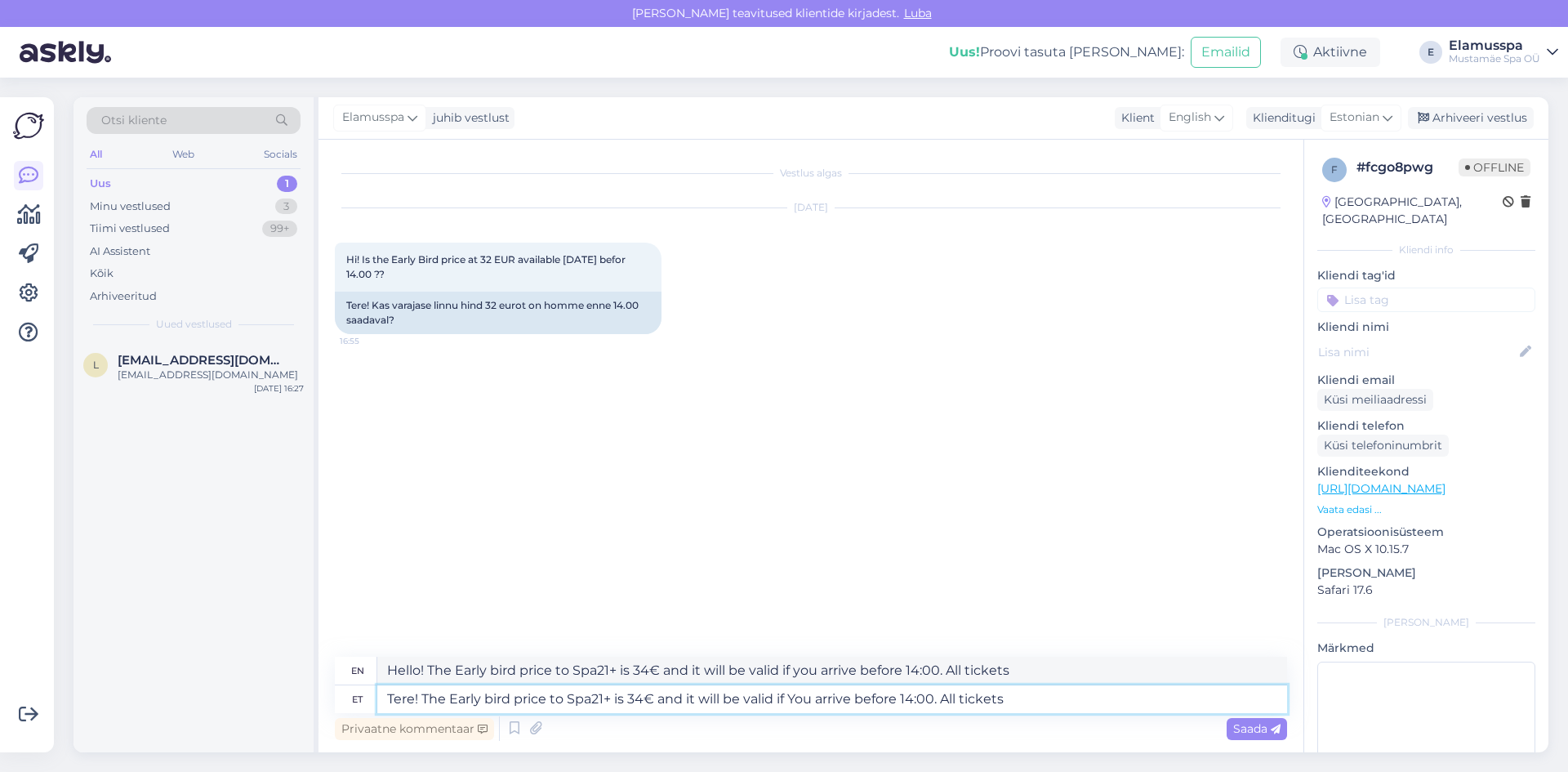
click at [1079, 700] on textarea "Tere! The Early bird price to Spa21+ is 34€ and it will be valid if You arrive …" at bounding box center [833, 699] width 910 height 28
type textarea "Tere! The Early bird price to Spa21+ is 34€ and it will be valid if You arrive …"
click at [1250, 724] on span "Saada" at bounding box center [1257, 728] width 47 height 15
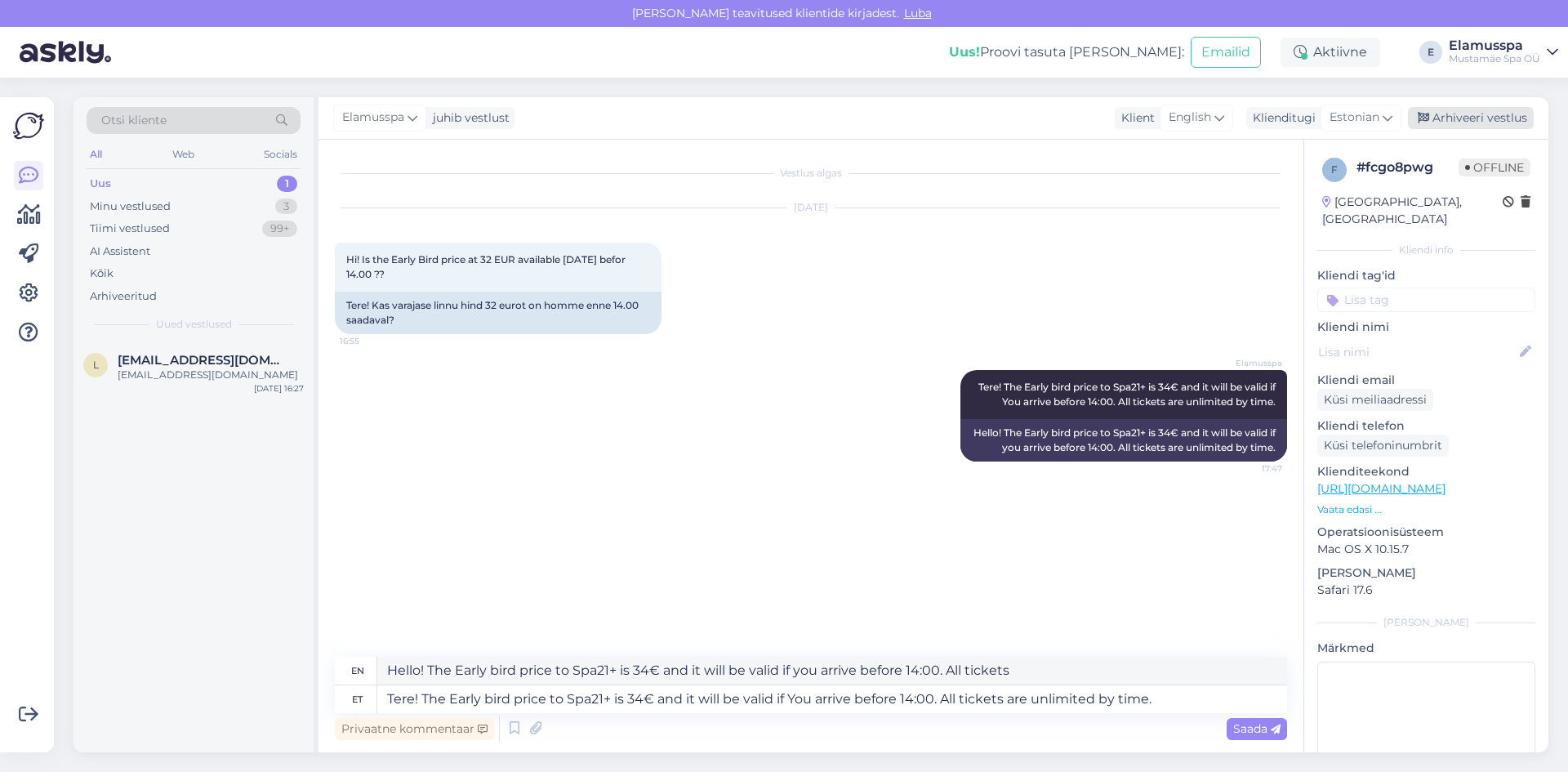
click at [1449, 118] on div "Arhiveeri vestlus" at bounding box center [1470, 118] width 126 height 22
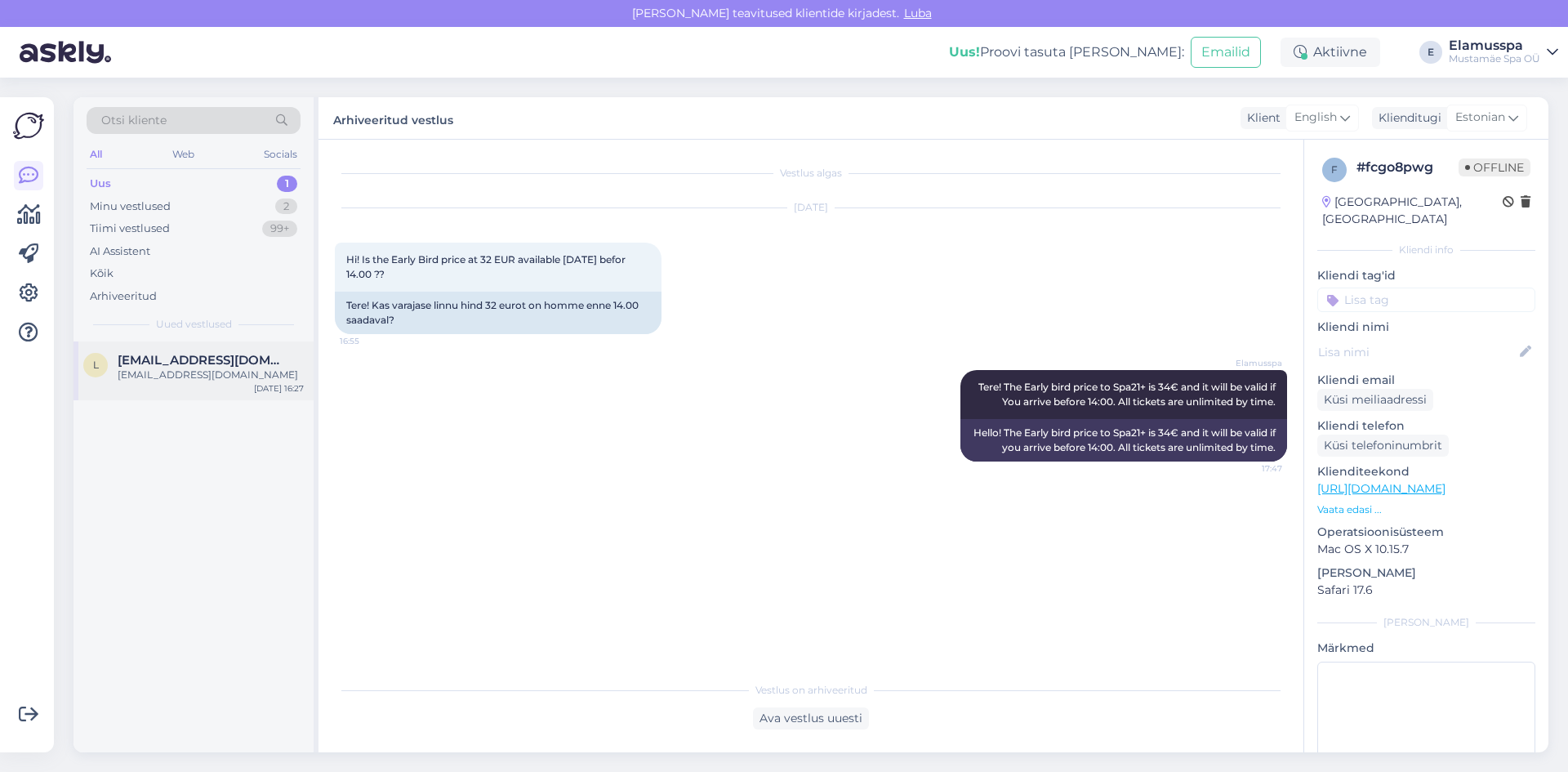
click at [179, 360] on span "[EMAIL_ADDRESS][DOMAIN_NAME]" at bounding box center [202, 360] width 170 height 15
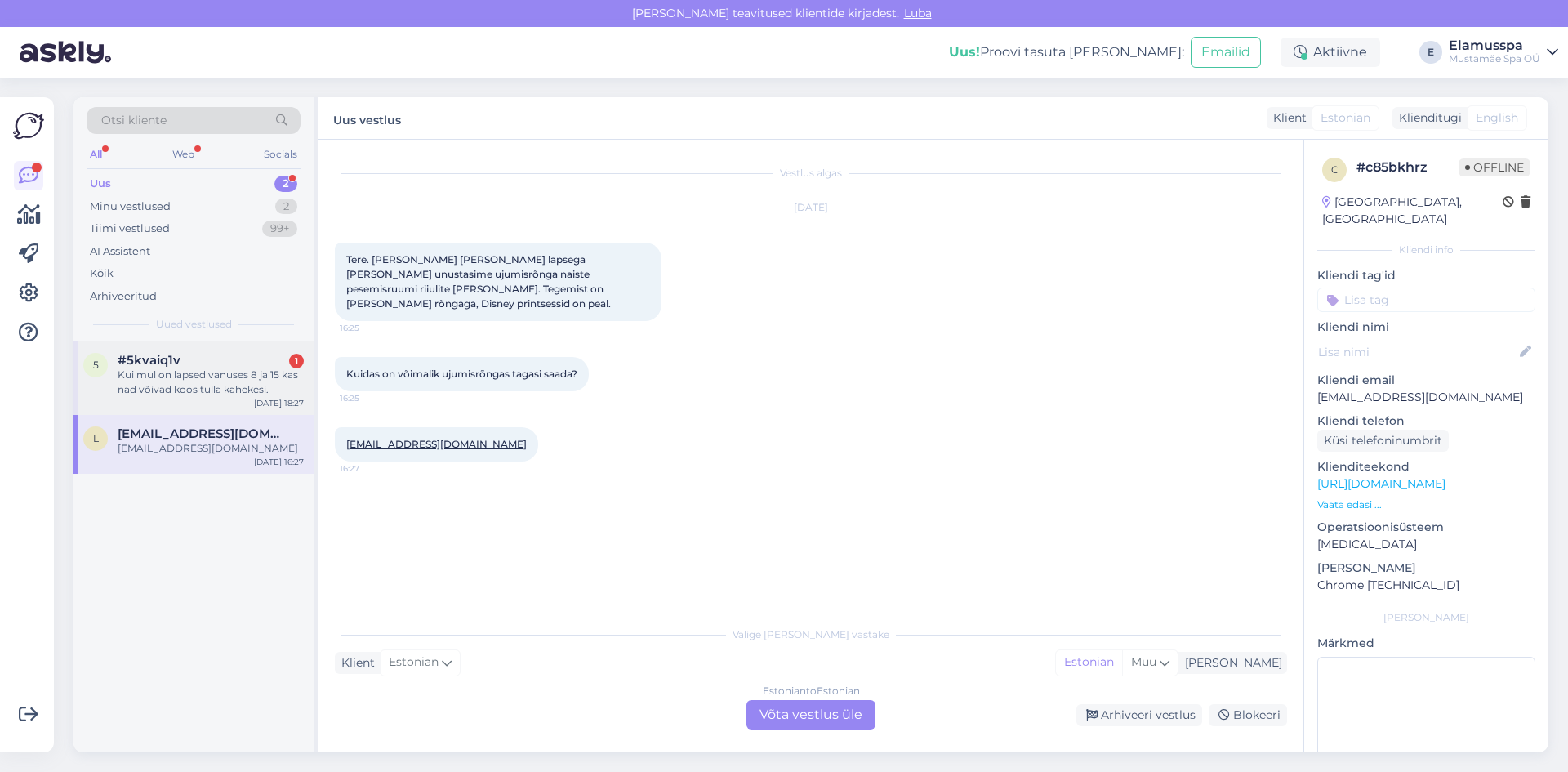
click at [238, 378] on div "Kui mul on lapsed vanuses 8 ja 15 kas nad võivad koos tulla kahekesi." at bounding box center [211, 381] width 186 height 29
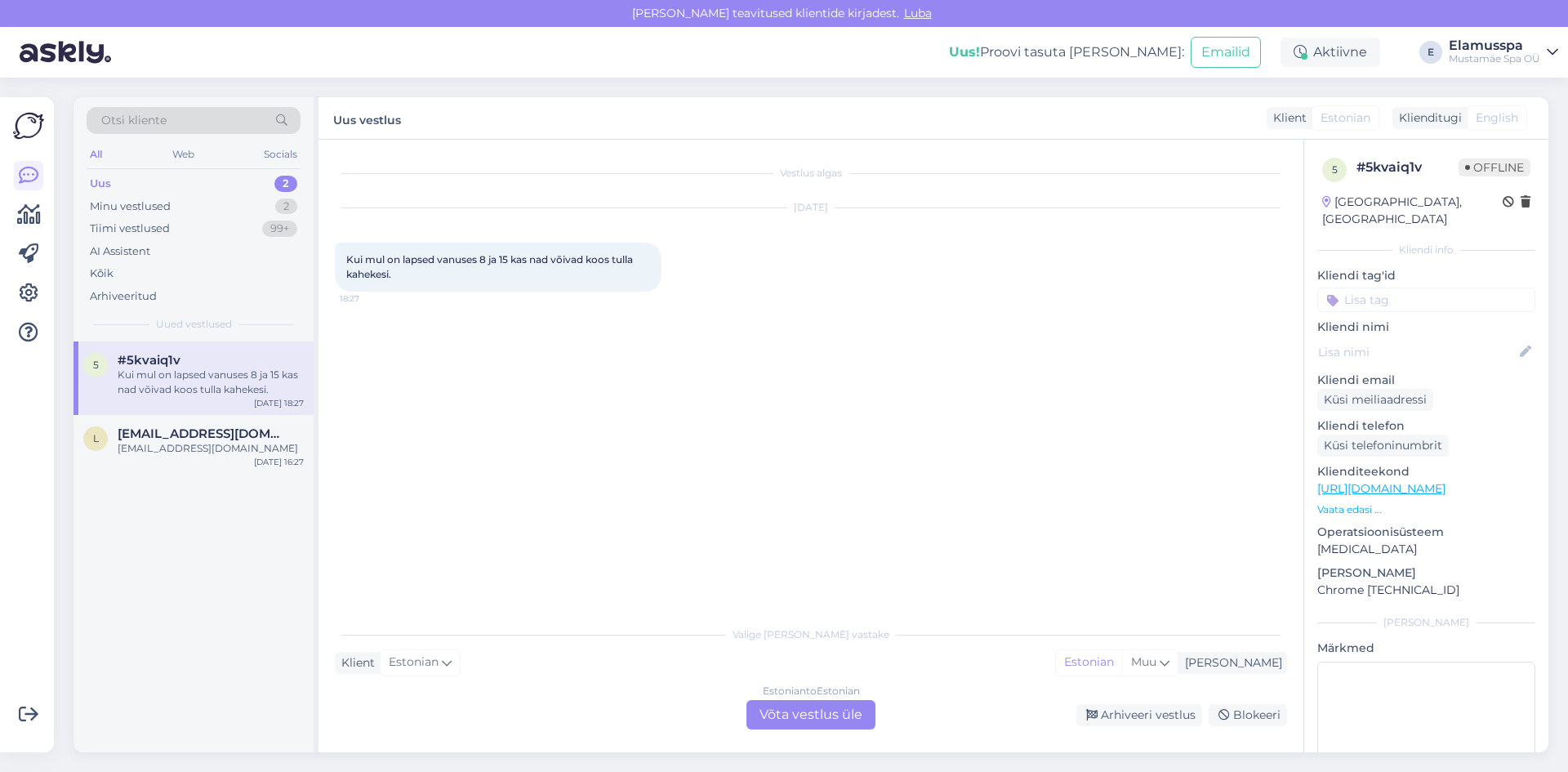
click at [842, 721] on div "Estonian to Estonian Võta vestlus üle" at bounding box center [811, 714] width 129 height 29
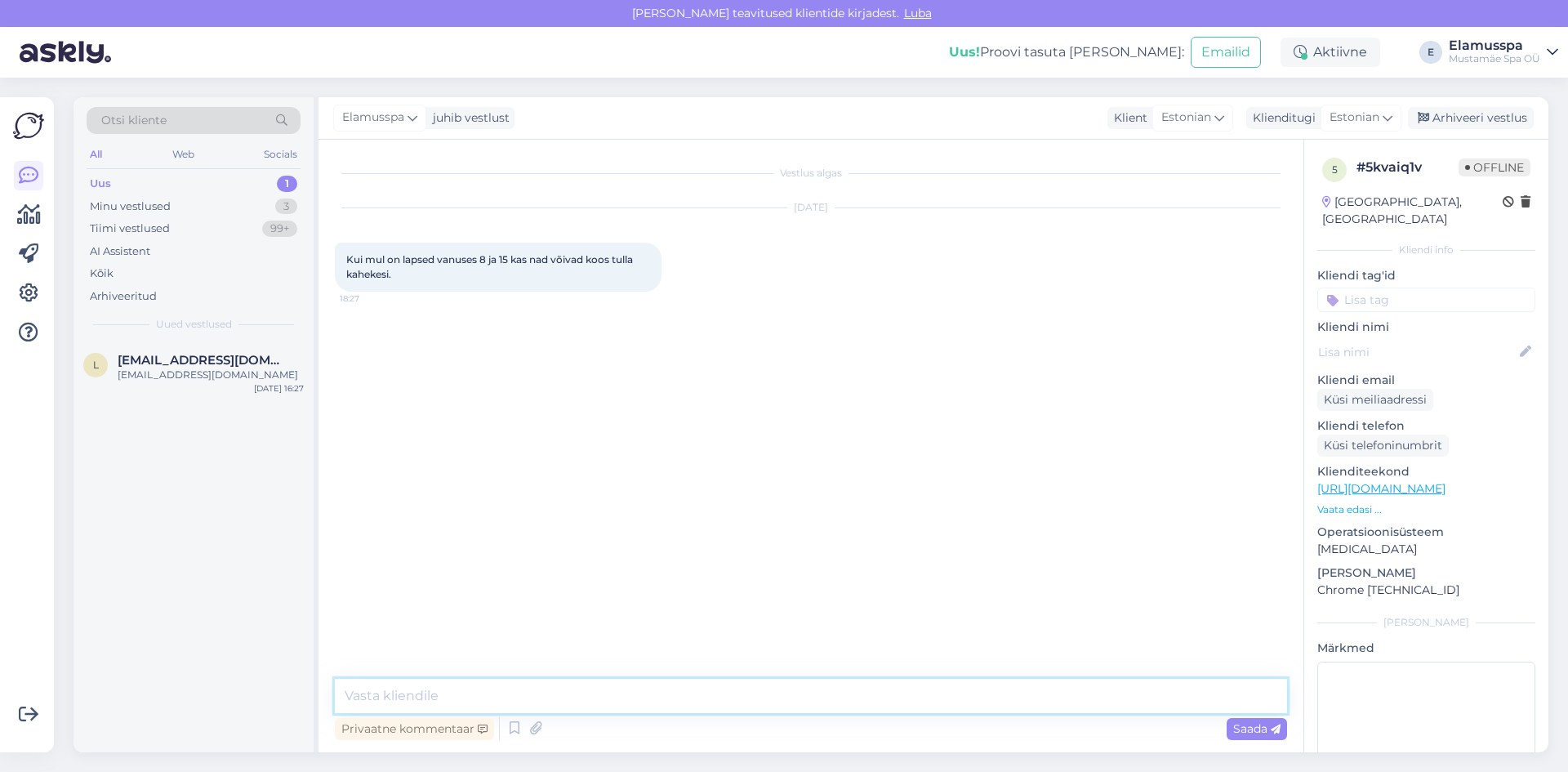
click at [850, 692] on textarea at bounding box center [811, 696] width 952 height 34
type textarea "Tere! Lapsed alla 13 saavad spasse siseneda ainult täiskasvanust saatjaga."
click at [1234, 727] on span "Saada" at bounding box center [1257, 728] width 47 height 15
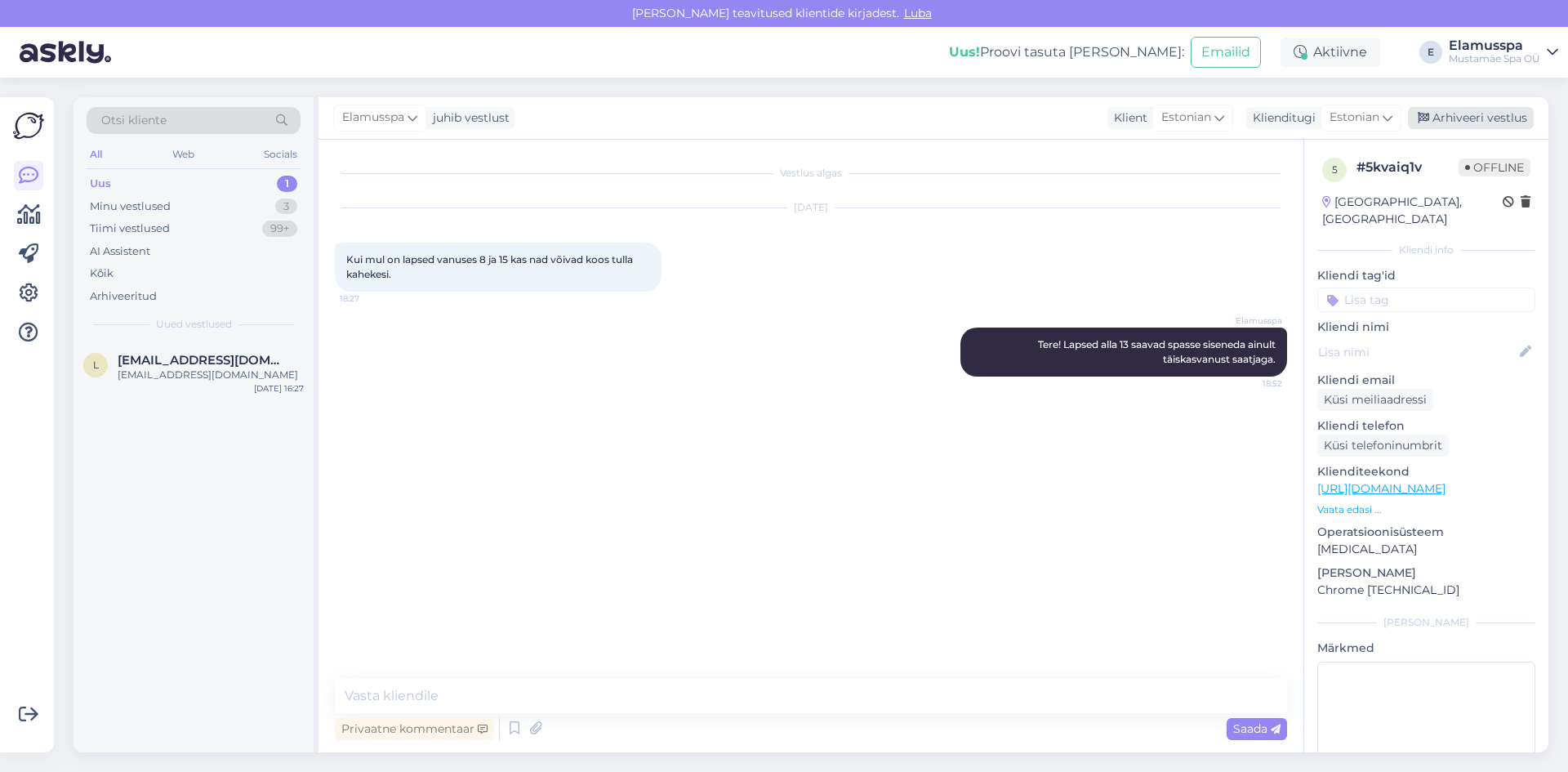
click at [1471, 115] on div "Arhiveeri vestlus" at bounding box center [1470, 118] width 126 height 22
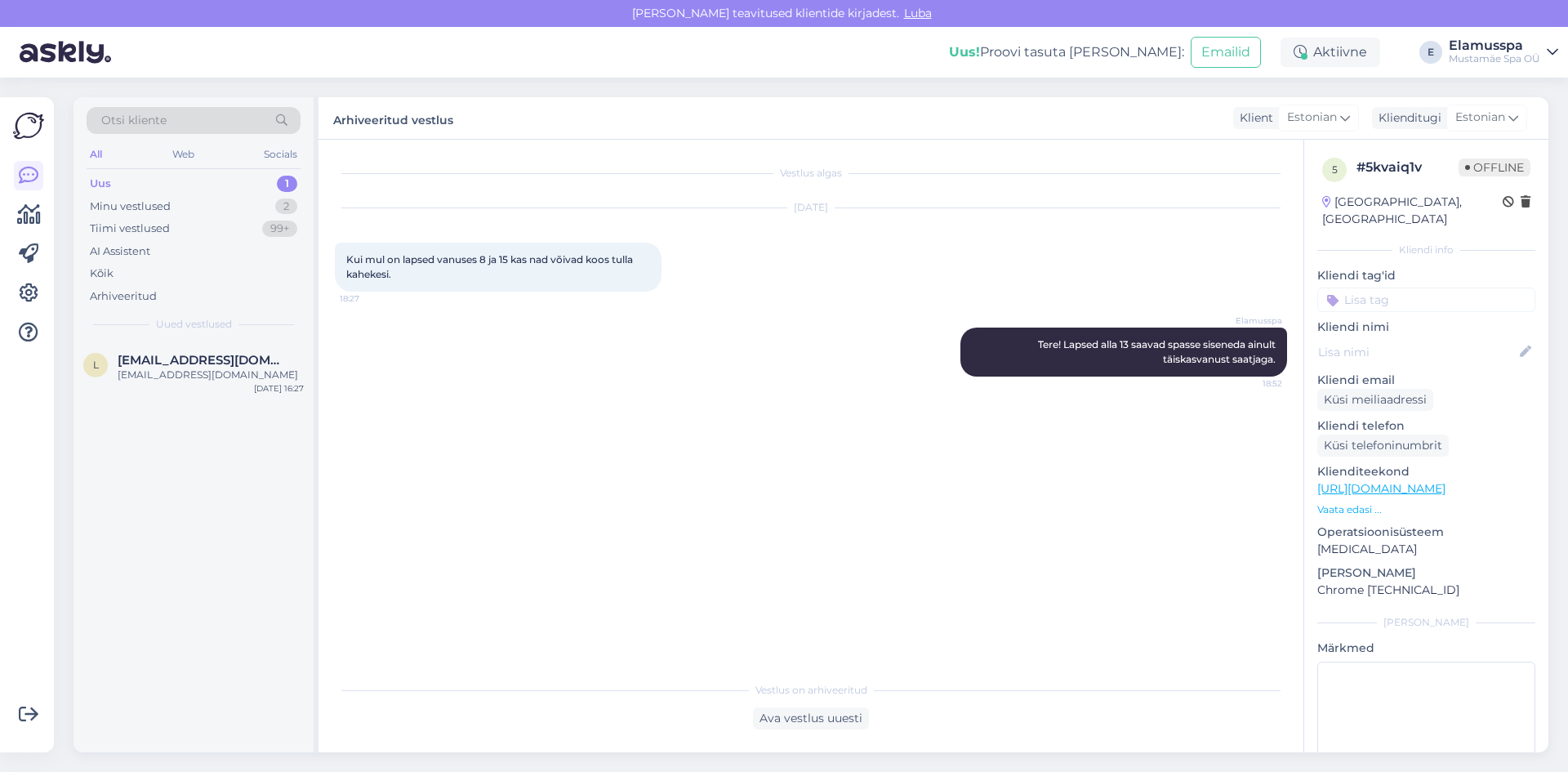
click at [119, 409] on div "l [EMAIL_ADDRESS][DOMAIN_NAME] [EMAIL_ADDRESS][DOMAIN_NAME] [DATE] 16:27" at bounding box center [193, 547] width 240 height 411
click at [175, 363] on span "[EMAIL_ADDRESS][DOMAIN_NAME]" at bounding box center [202, 360] width 170 height 15
